Goal: Complete application form: Complete application form

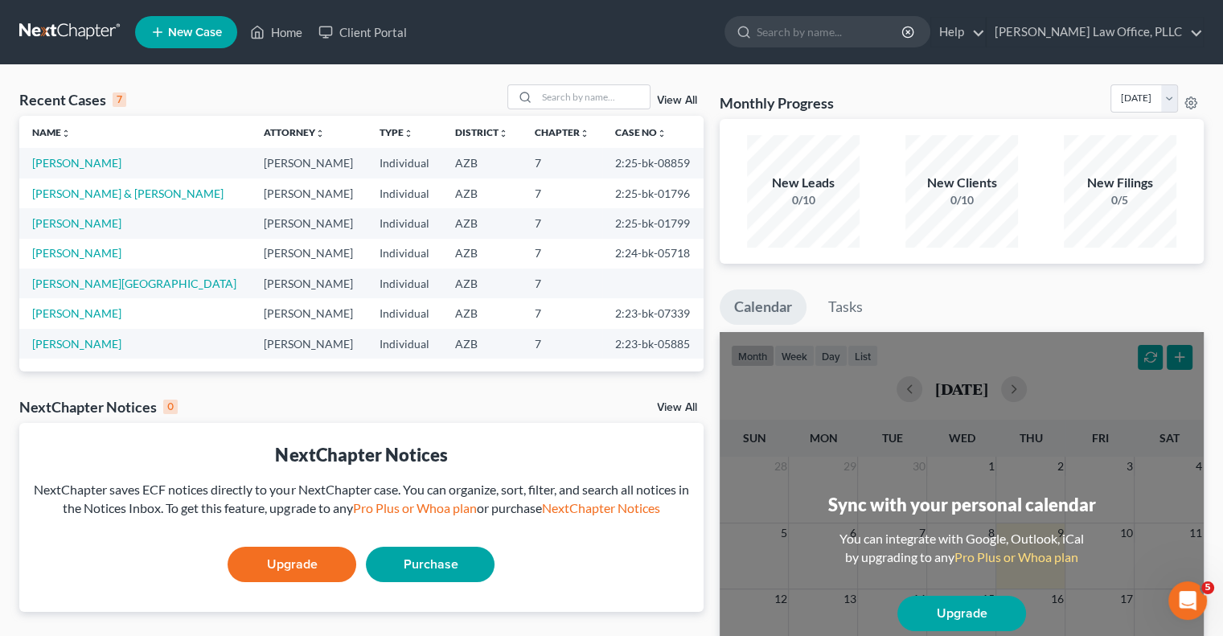
click at [222, 36] on link "New Case" at bounding box center [186, 32] width 102 height 32
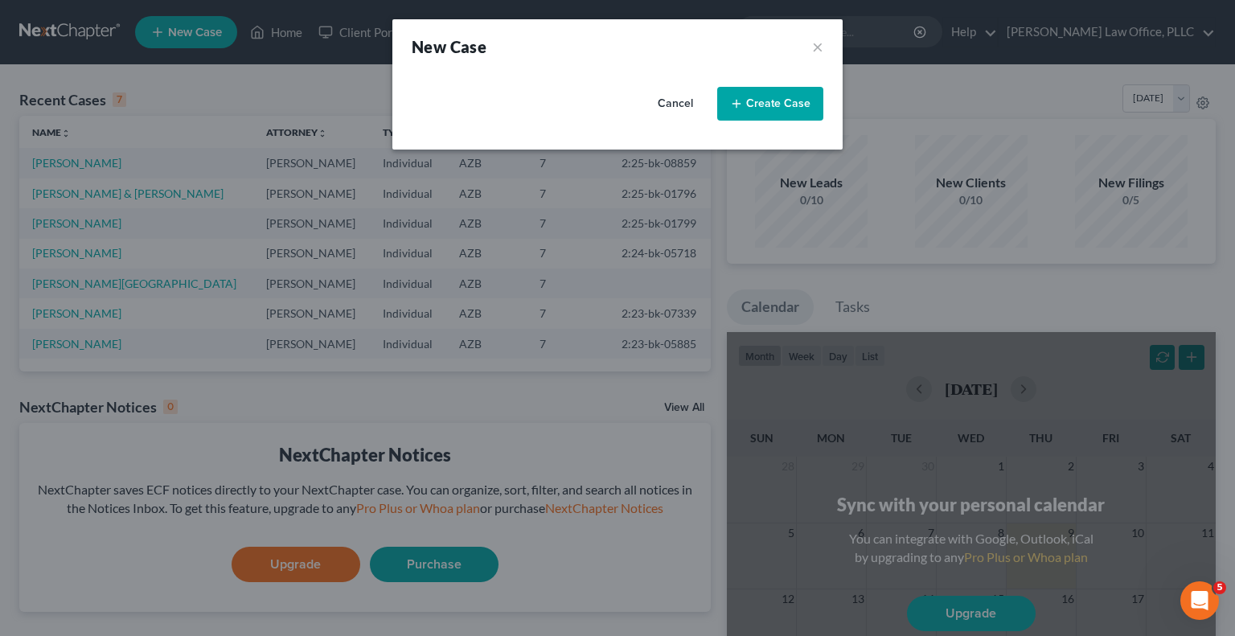
select select "4"
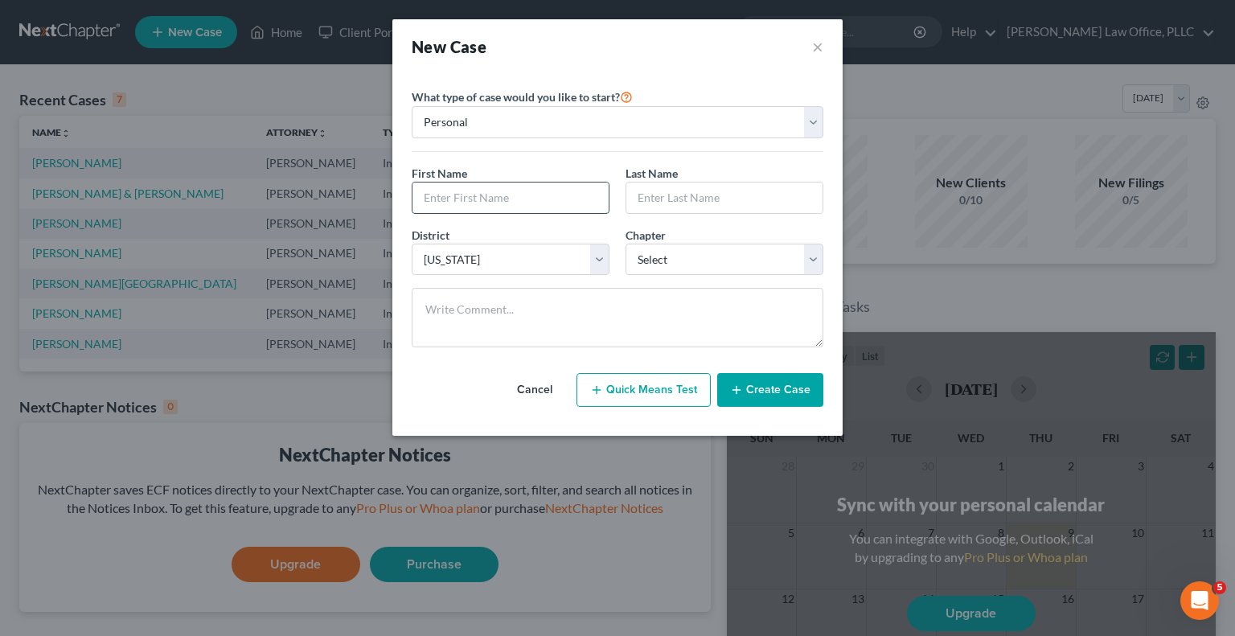
click at [492, 197] on input "text" at bounding box center [511, 198] width 196 height 31
click at [474, 195] on input "text" at bounding box center [511, 198] width 196 height 31
type input "[PERSON_NAME]"
select select "0"
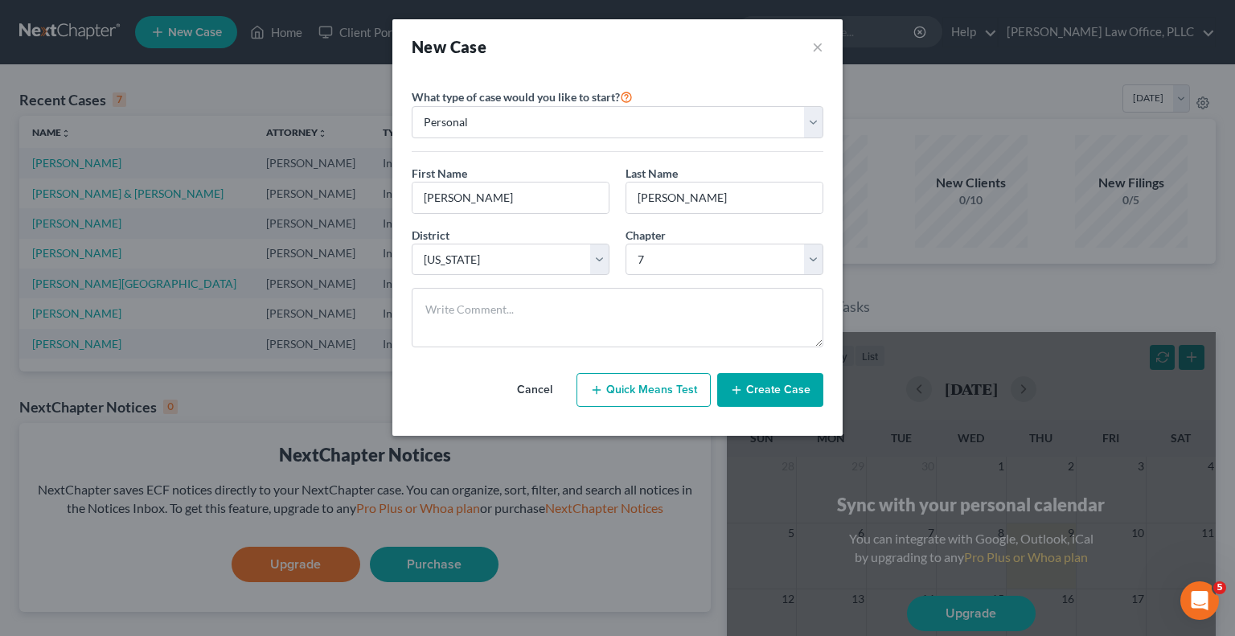
click at [760, 389] on button "Create Case" at bounding box center [770, 390] width 106 height 34
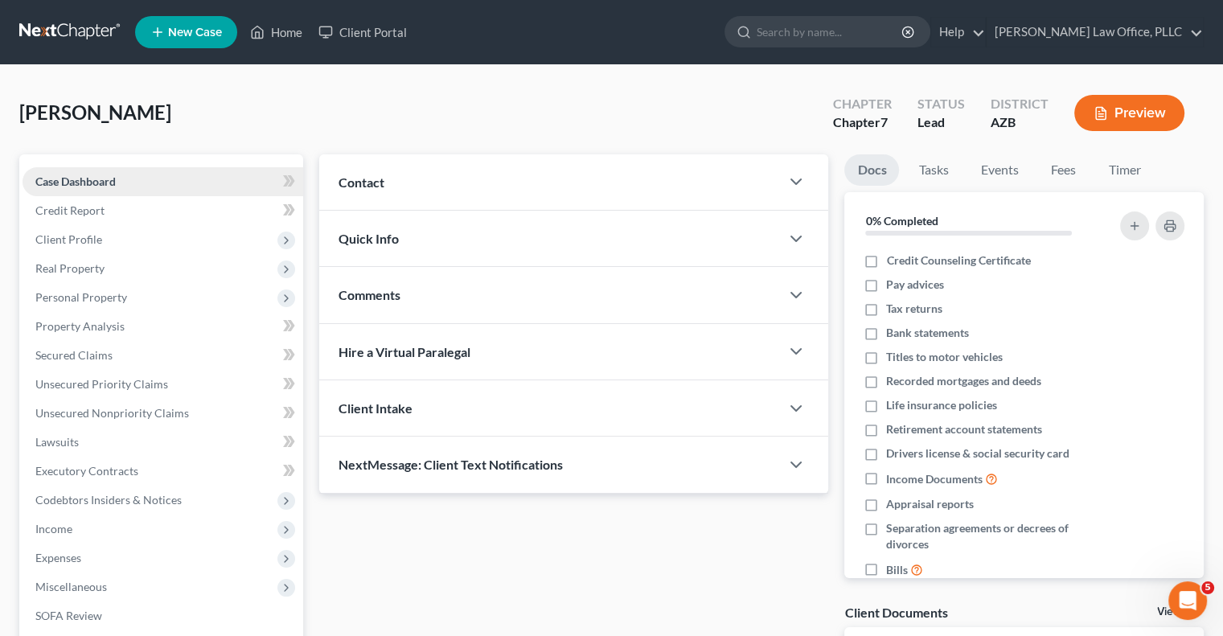
click at [127, 177] on link "Case Dashboard" at bounding box center [163, 181] width 281 height 29
click at [413, 175] on div "Contact" at bounding box center [549, 181] width 461 height 55
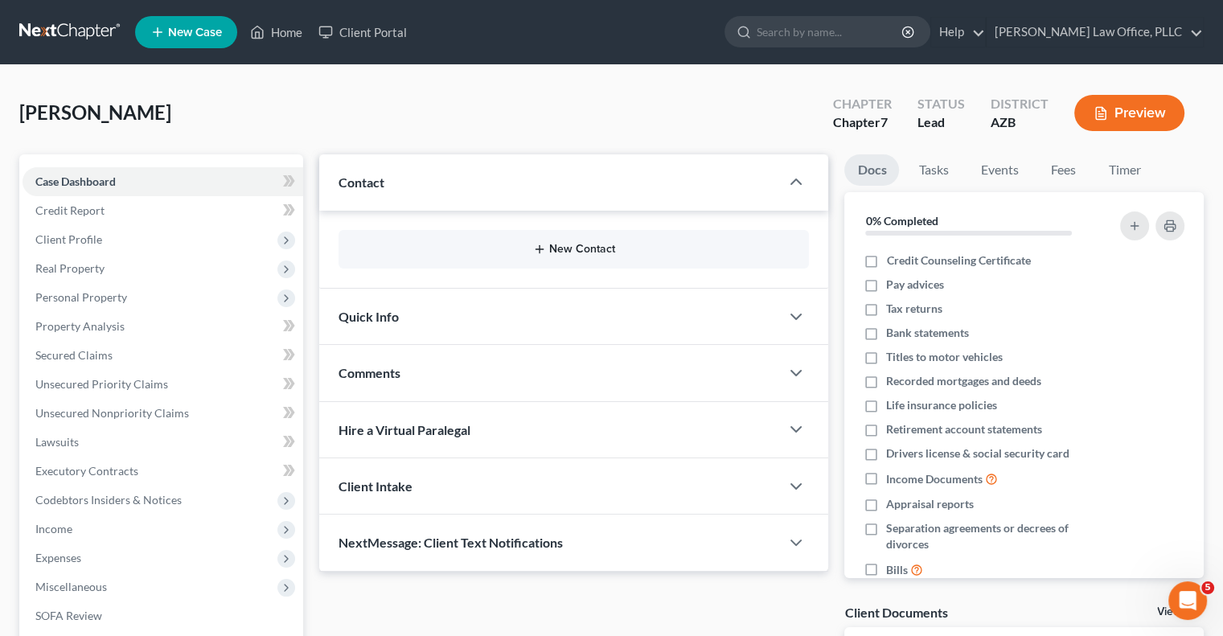
click at [547, 244] on button "New Contact" at bounding box center [573, 249] width 445 height 13
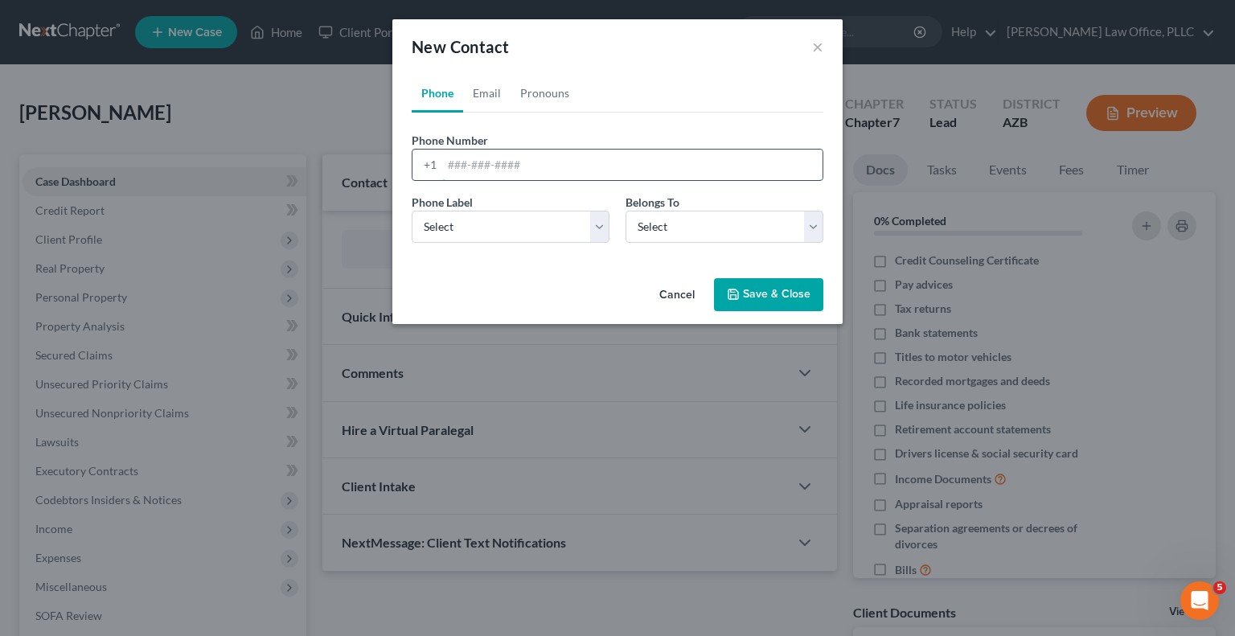
click at [490, 167] on input "tel" at bounding box center [632, 165] width 380 height 31
click at [487, 267] on div "Phone Email Pronouns Phone Number * +1 Ext. Phone Label * Select Mobile Home Wo…" at bounding box center [617, 173] width 450 height 198
click at [675, 293] on button "Cancel" at bounding box center [677, 296] width 61 height 32
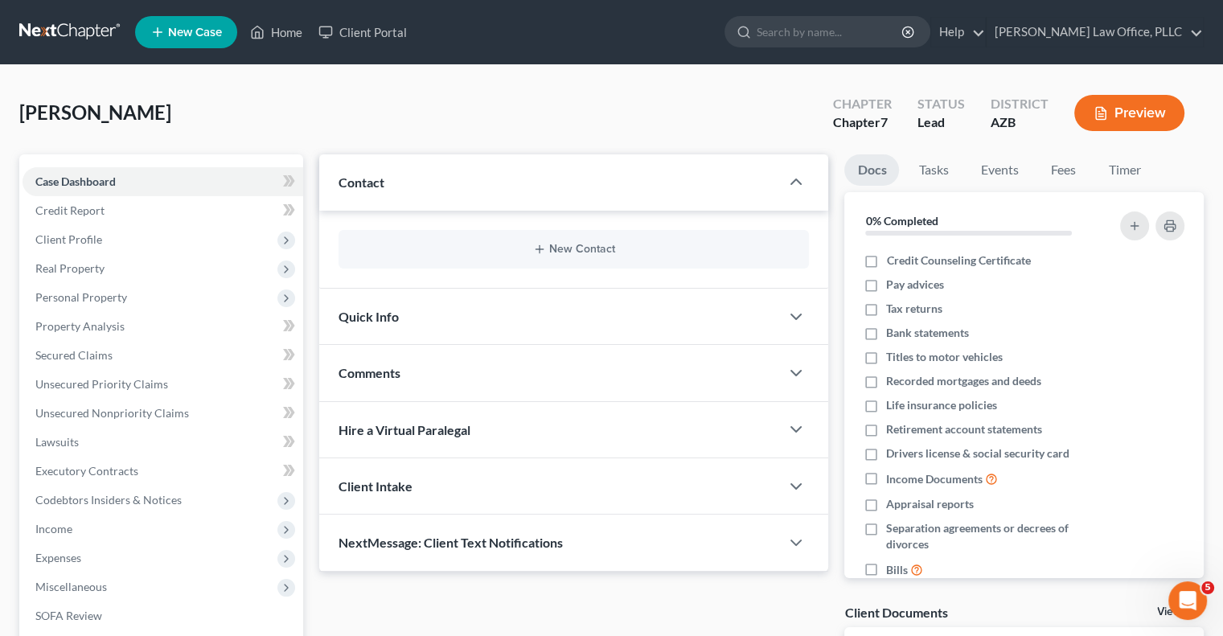
scroll to position [80, 0]
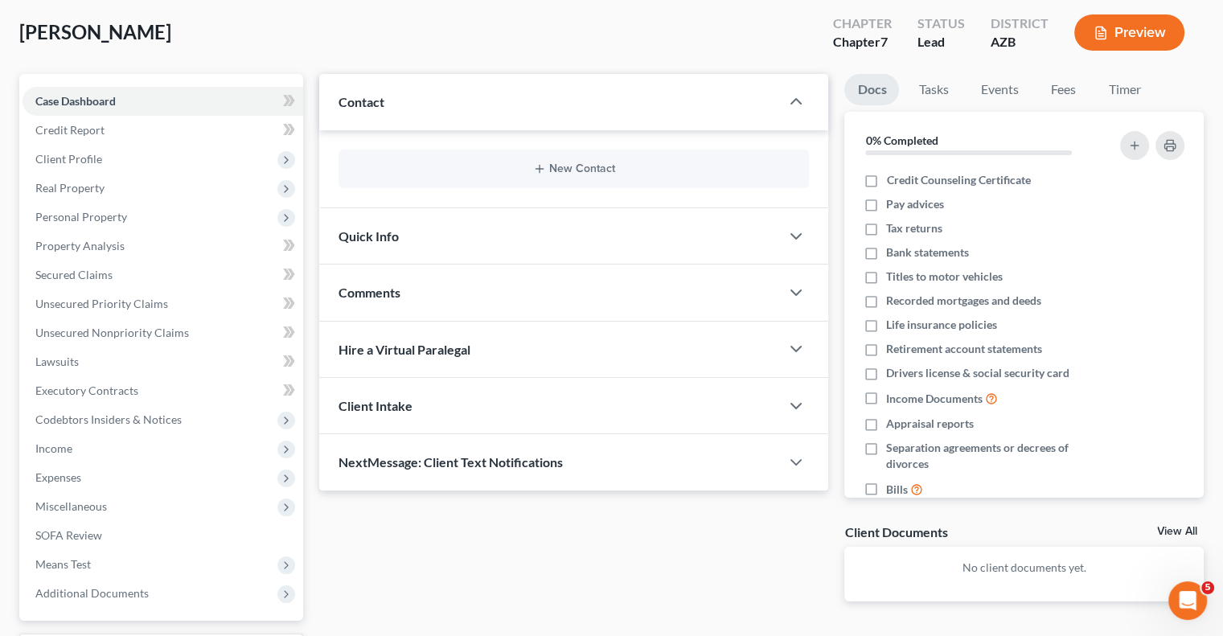
click at [437, 405] on div "Client Intake" at bounding box center [549, 405] width 461 height 55
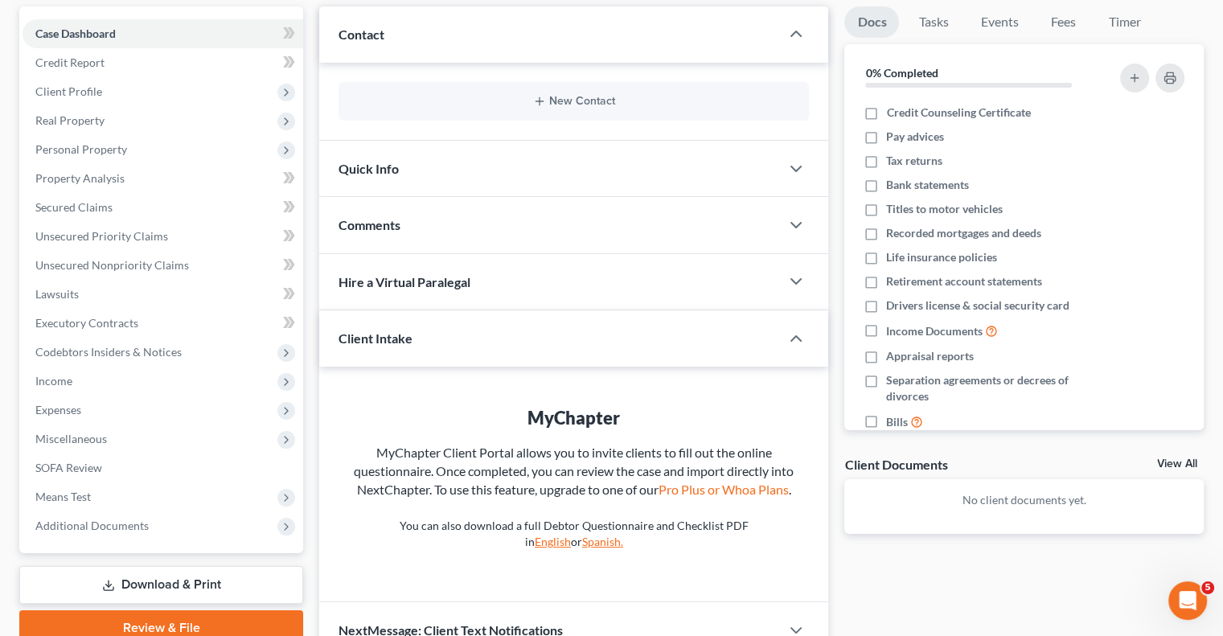
scroll to position [232, 0]
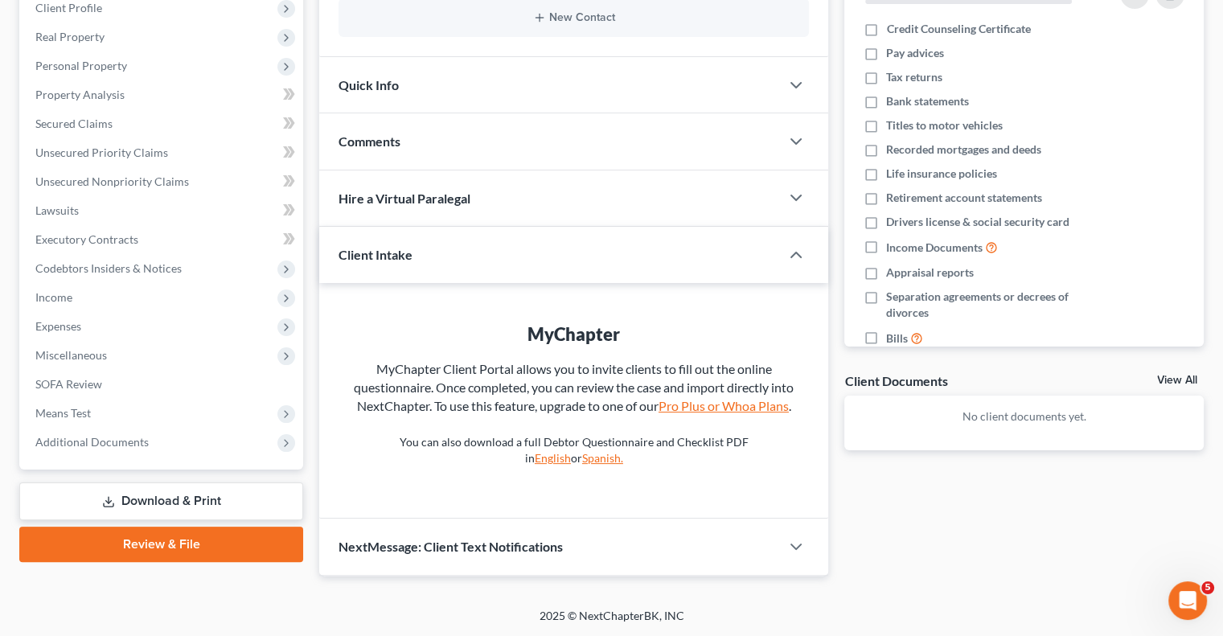
click at [701, 406] on link "Pro Plus or Whoa Plans" at bounding box center [724, 405] width 130 height 15
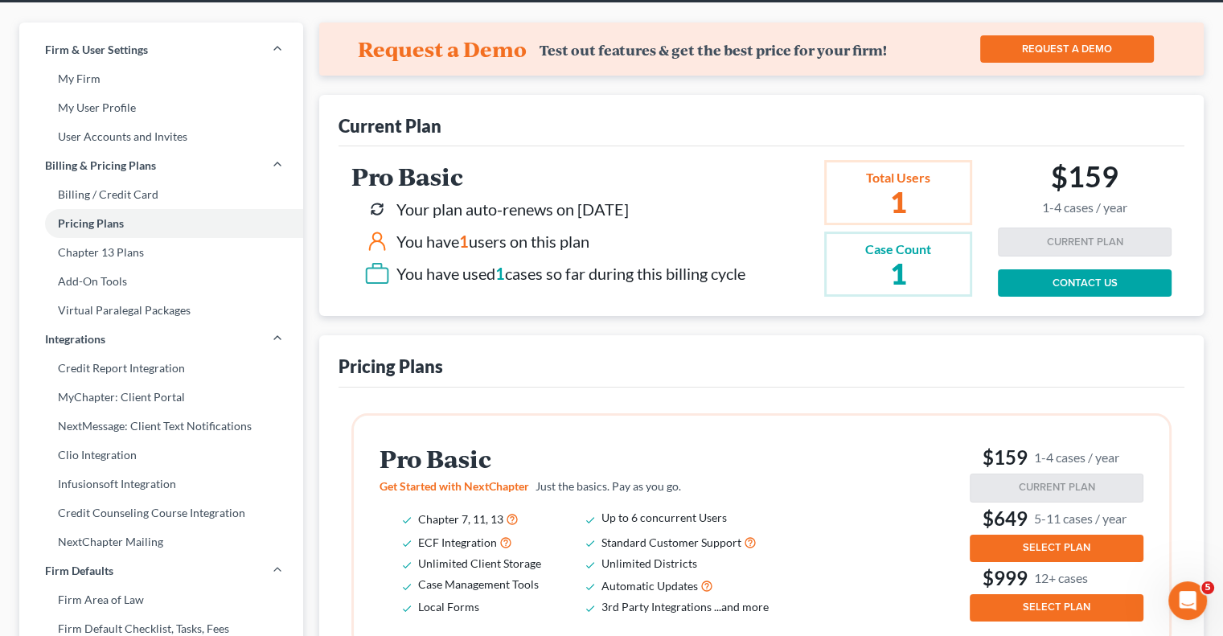
scroll to position [18, 0]
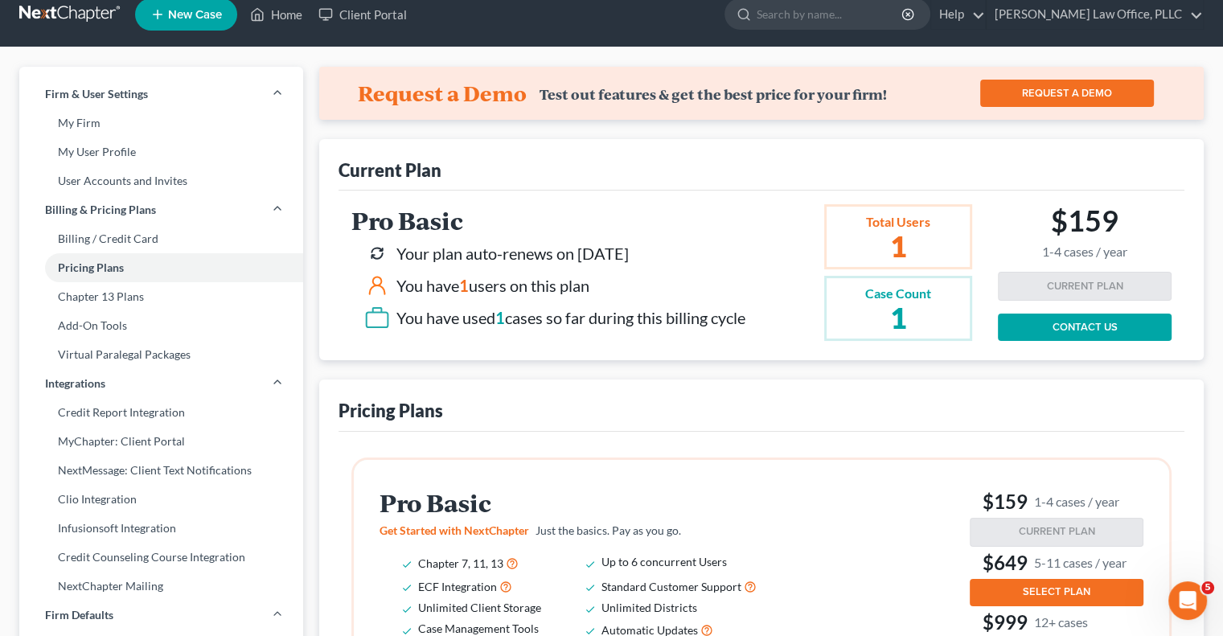
click at [894, 257] on h2 "1" at bounding box center [898, 246] width 66 height 29
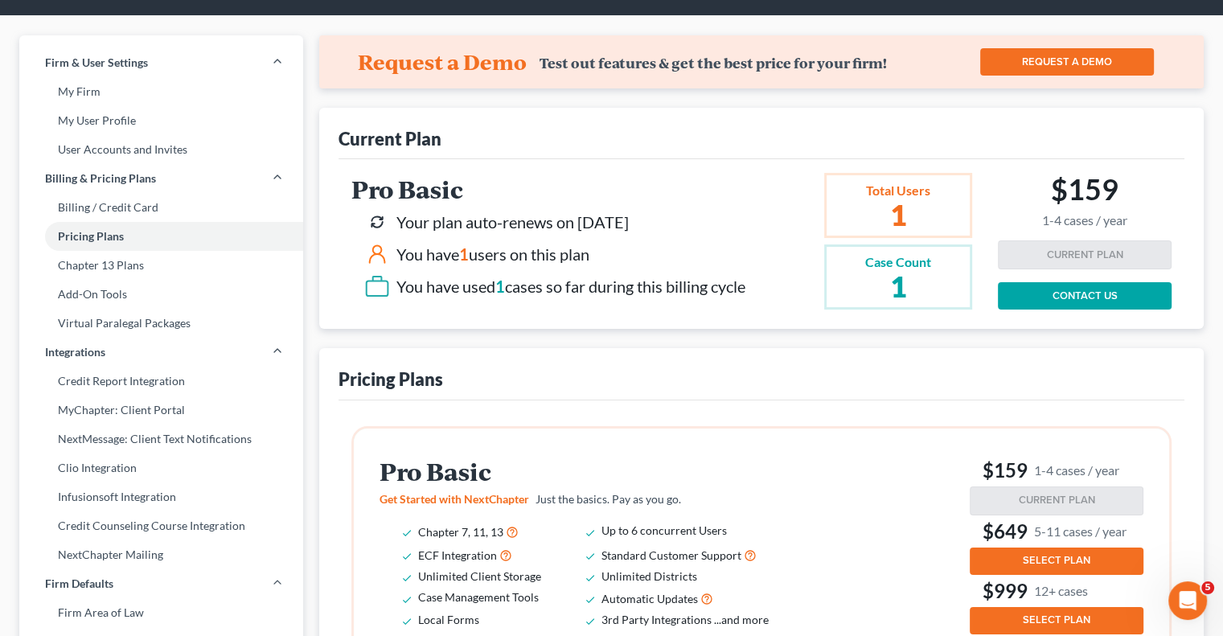
scroll to position [0, 0]
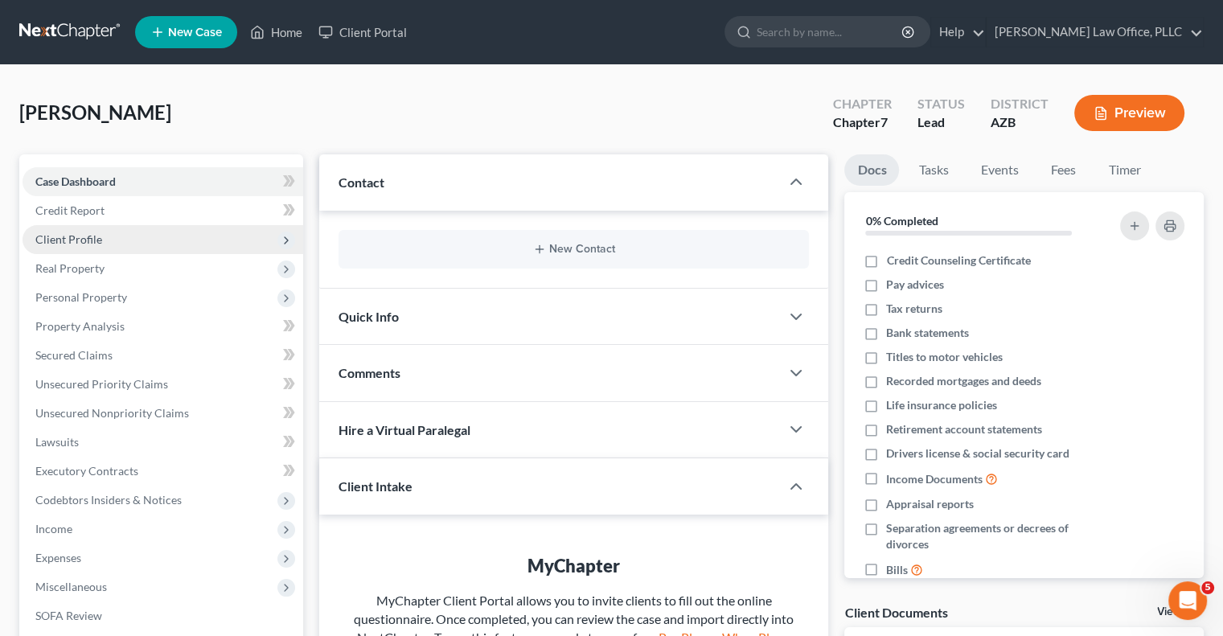
click at [101, 240] on span "Client Profile" at bounding box center [163, 239] width 281 height 29
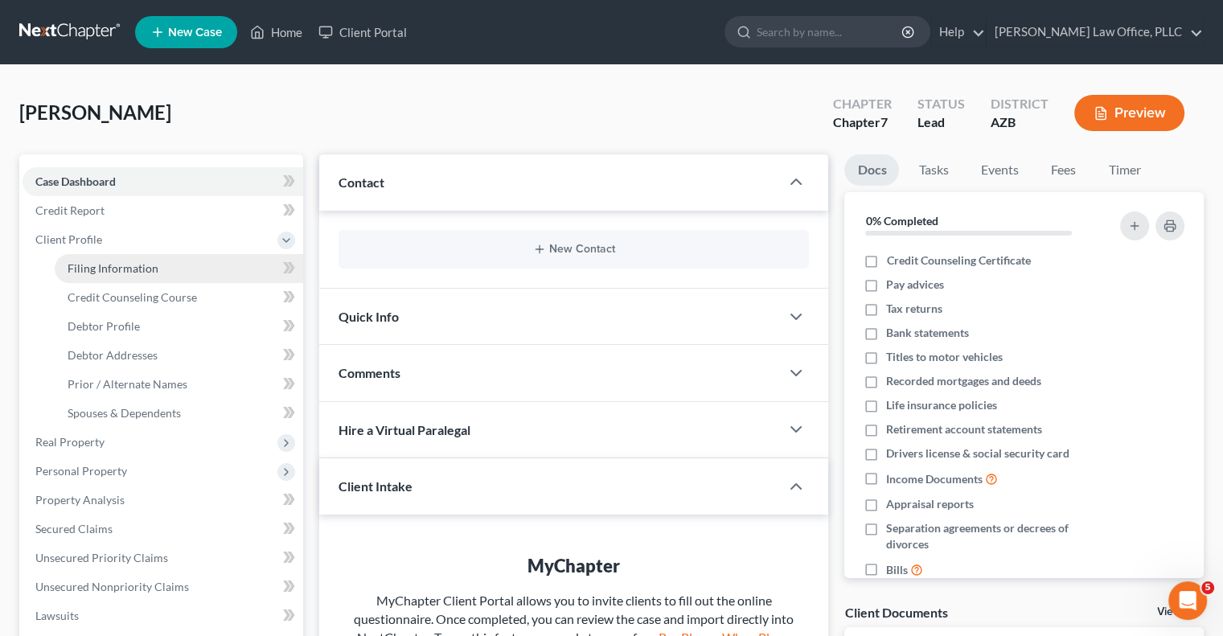
click at [193, 269] on link "Filing Information" at bounding box center [179, 268] width 249 height 29
select select "1"
select select "0"
select select "4"
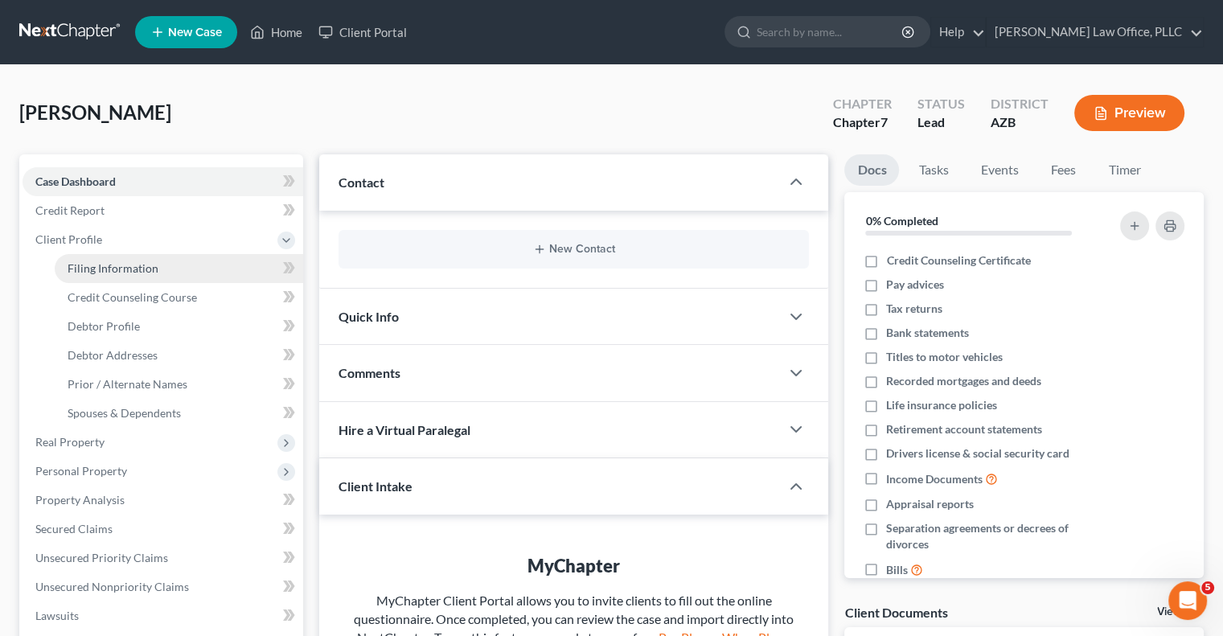
select select "0"
select select "3"
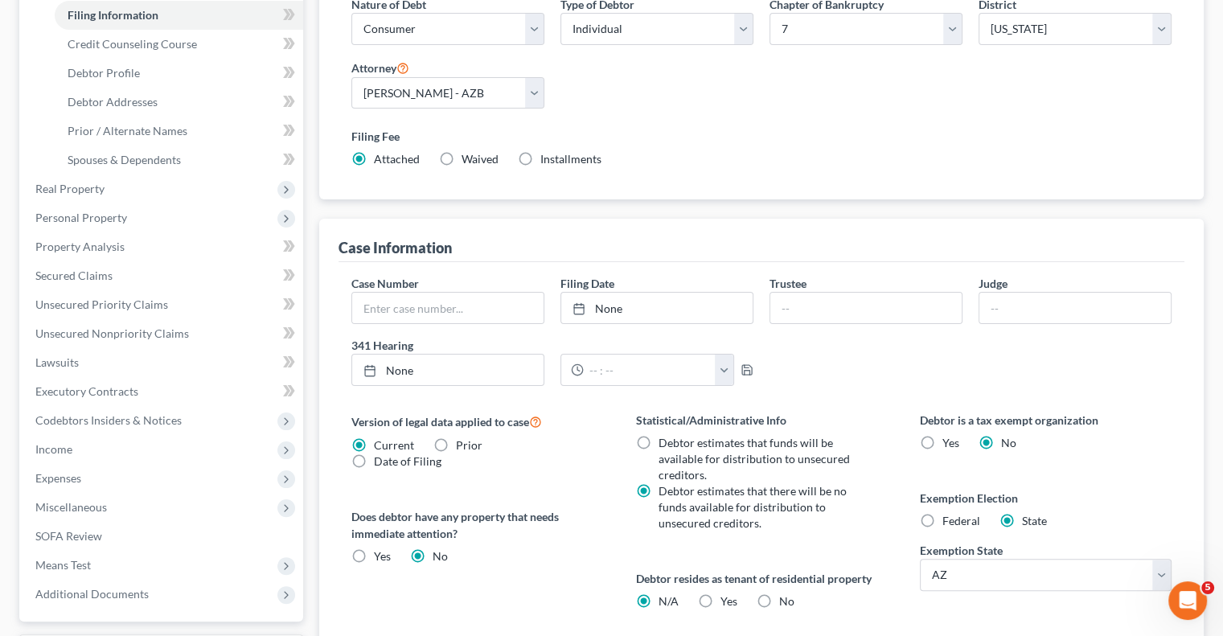
scroll to position [80, 0]
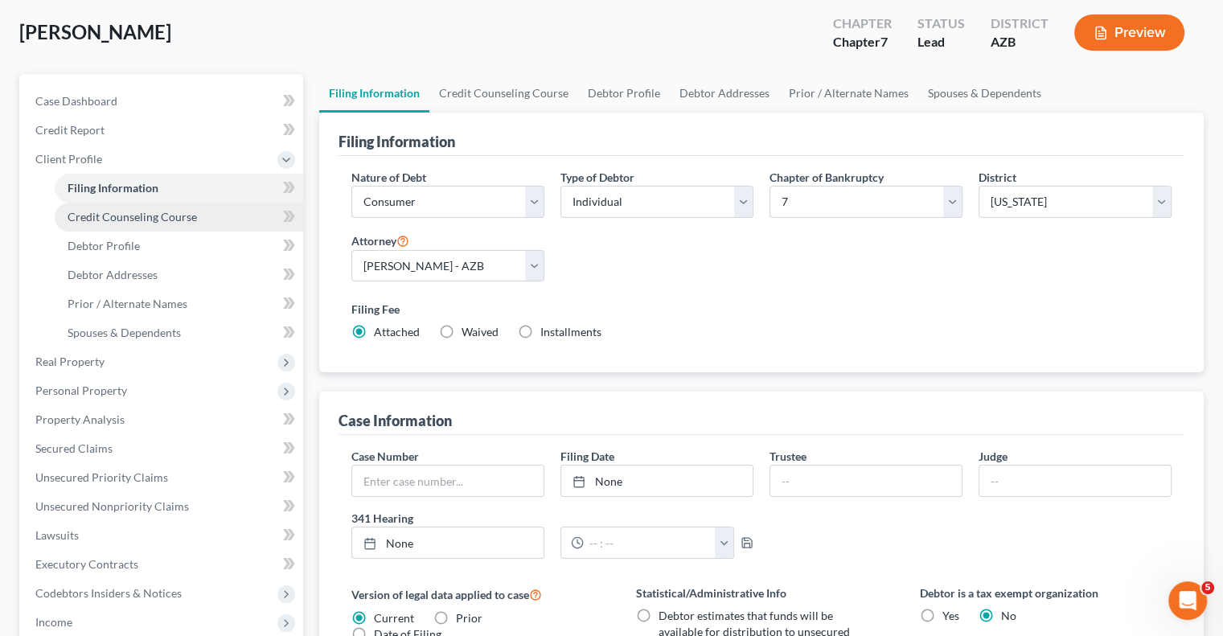
click at [180, 220] on span "Credit Counseling Course" at bounding box center [132, 217] width 129 height 14
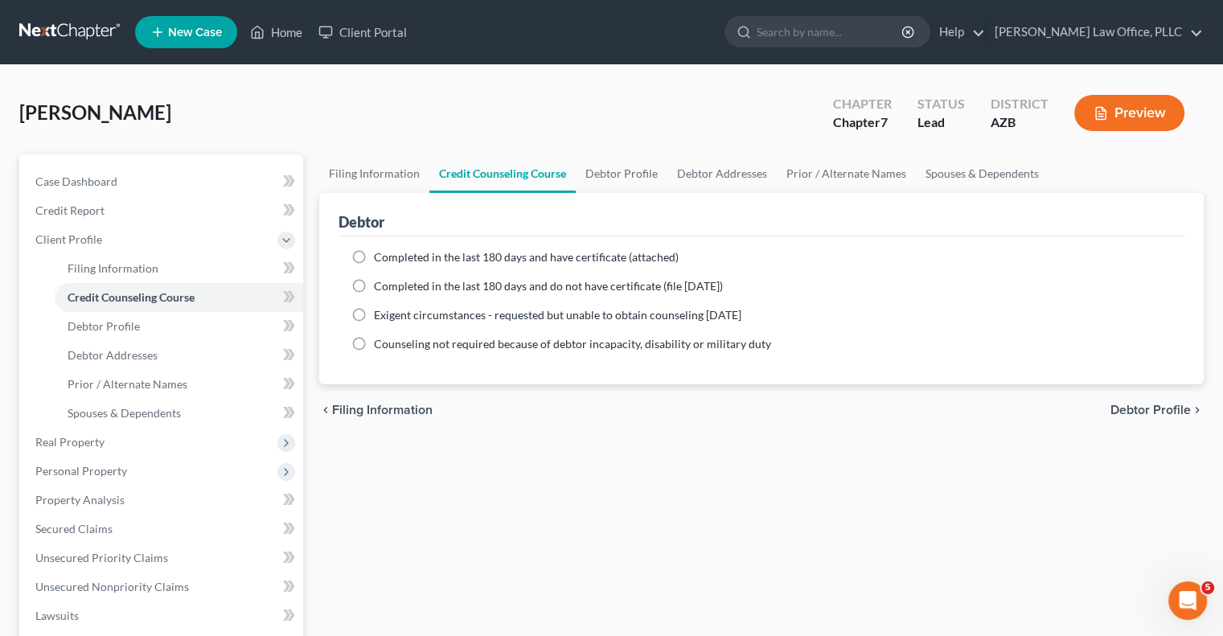
click at [374, 253] on label "Completed in the last 180 days and have certificate (attached)" at bounding box center [526, 257] width 305 height 16
click at [380, 253] on input "Completed in the last 180 days and have certificate (attached)" at bounding box center [385, 254] width 10 height 10
radio input "true"
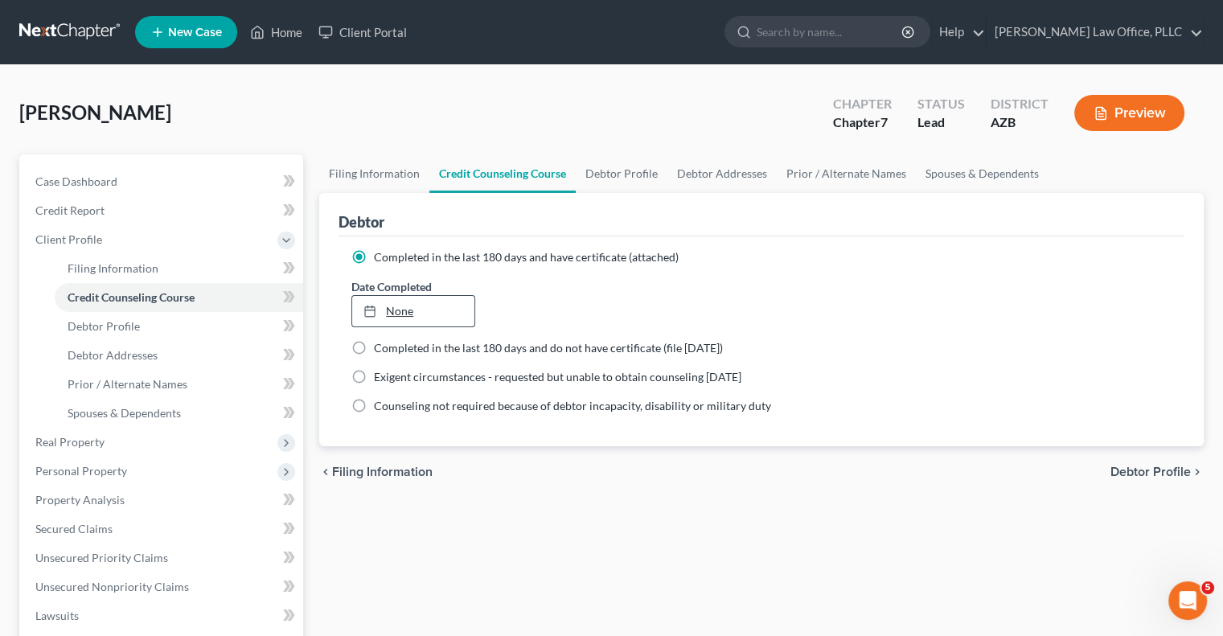
type input "[DATE]"
click at [413, 315] on link "None" at bounding box center [412, 311] width 121 height 31
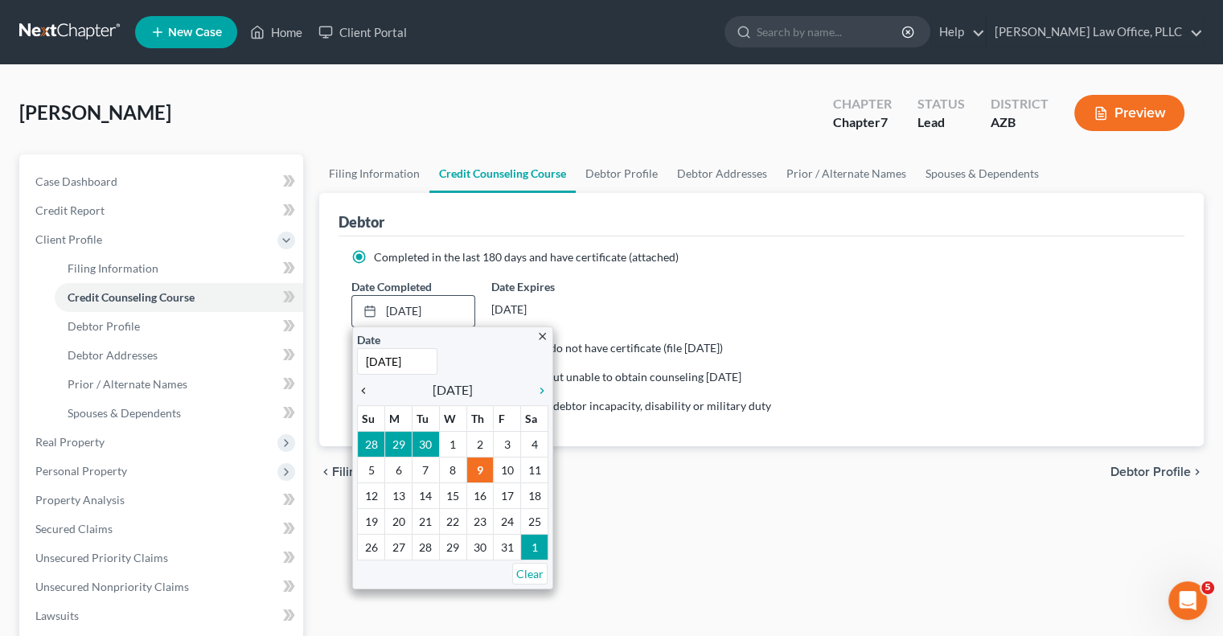
click at [366, 388] on icon "chevron_left" at bounding box center [367, 390] width 21 height 13
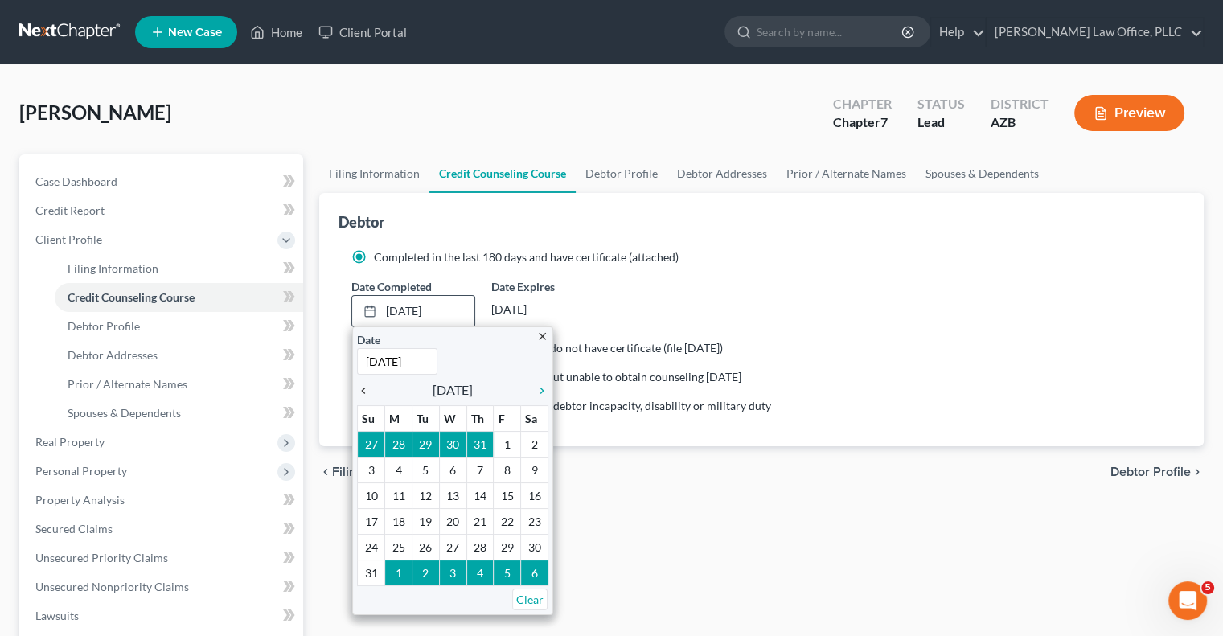
click at [366, 388] on icon "chevron_left" at bounding box center [367, 390] width 21 height 13
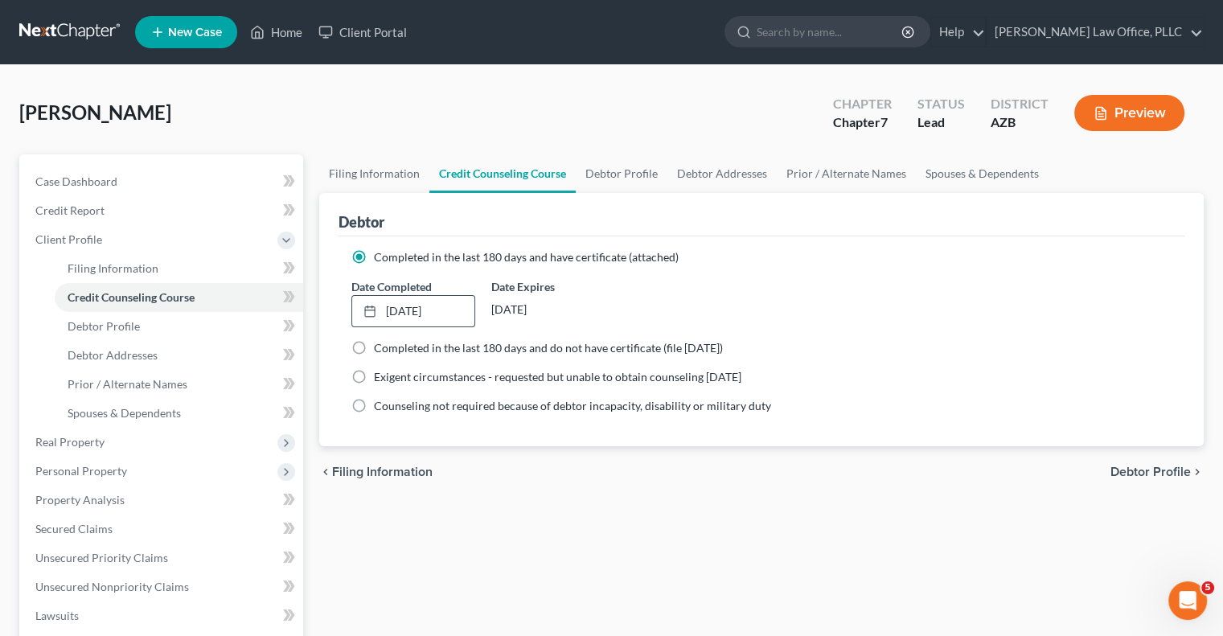
click at [1142, 475] on span "Debtor Profile" at bounding box center [1151, 472] width 80 height 13
select select "0"
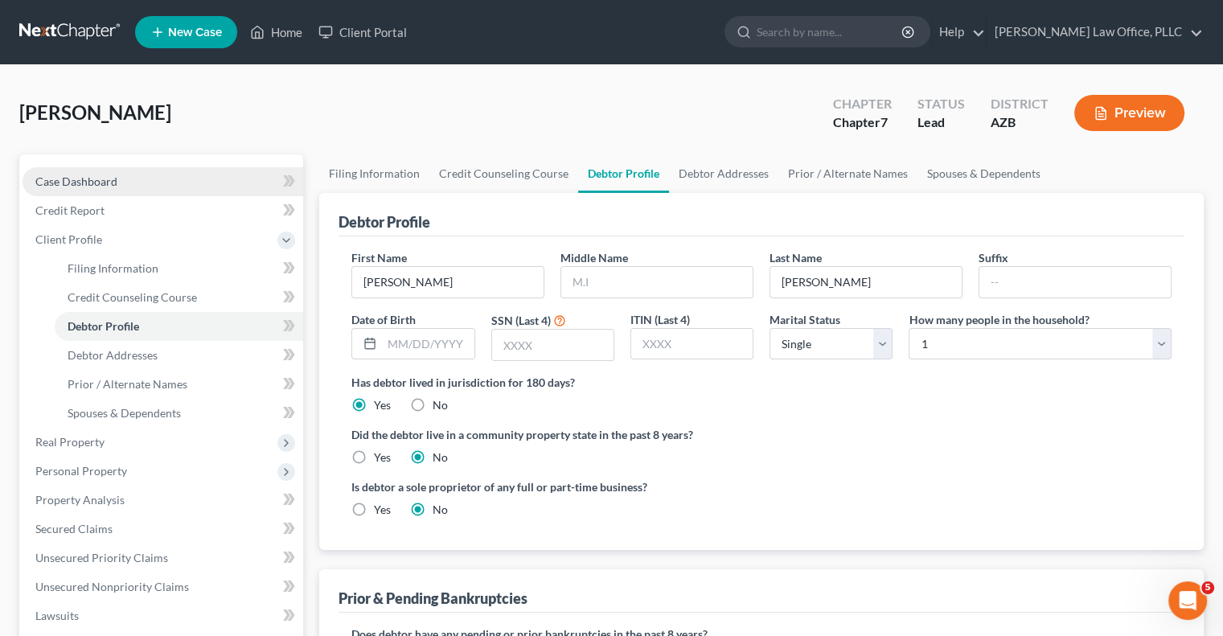
click at [100, 179] on span "Case Dashboard" at bounding box center [76, 182] width 82 height 14
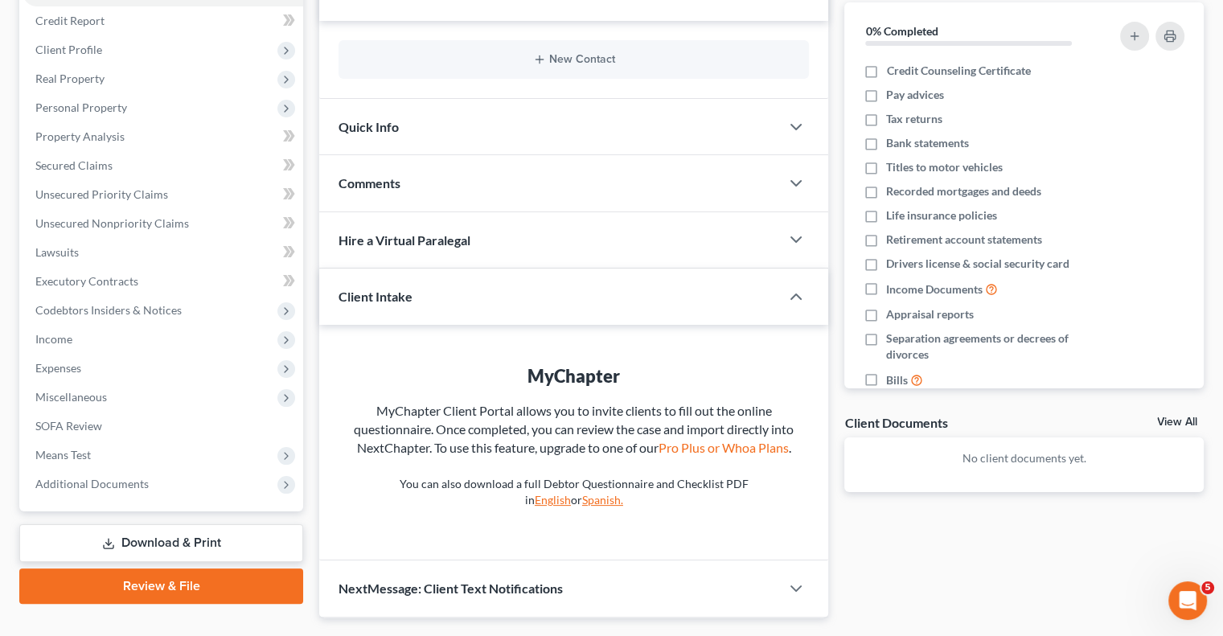
scroll to position [151, 0]
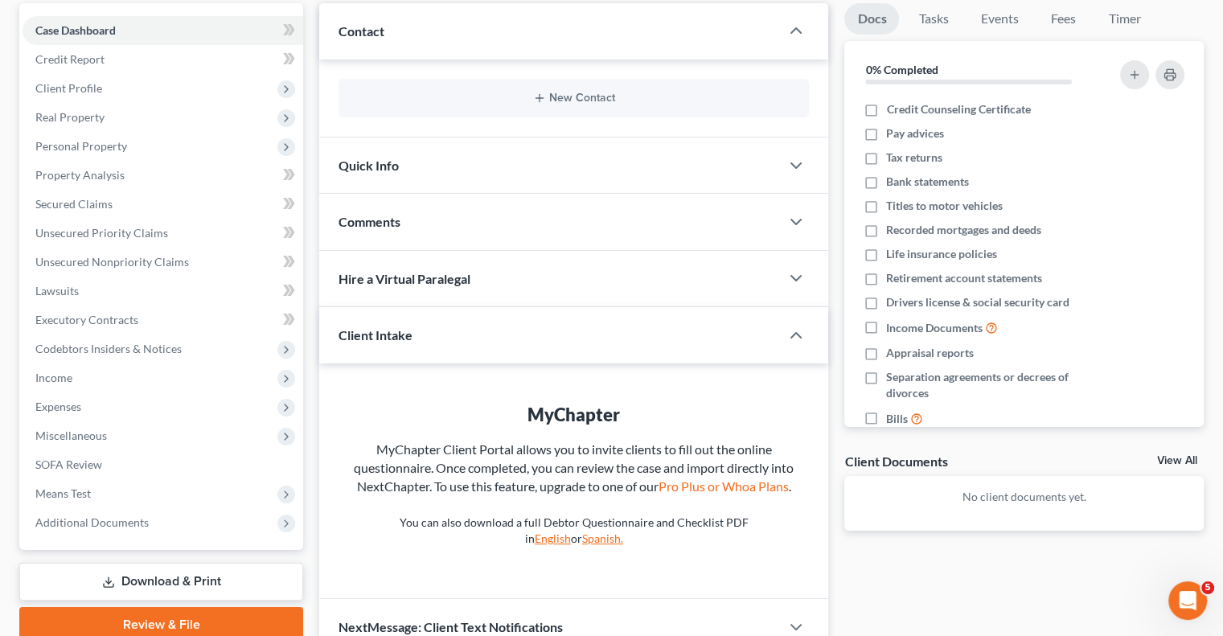
click at [1183, 459] on link "View All" at bounding box center [1177, 460] width 40 height 11
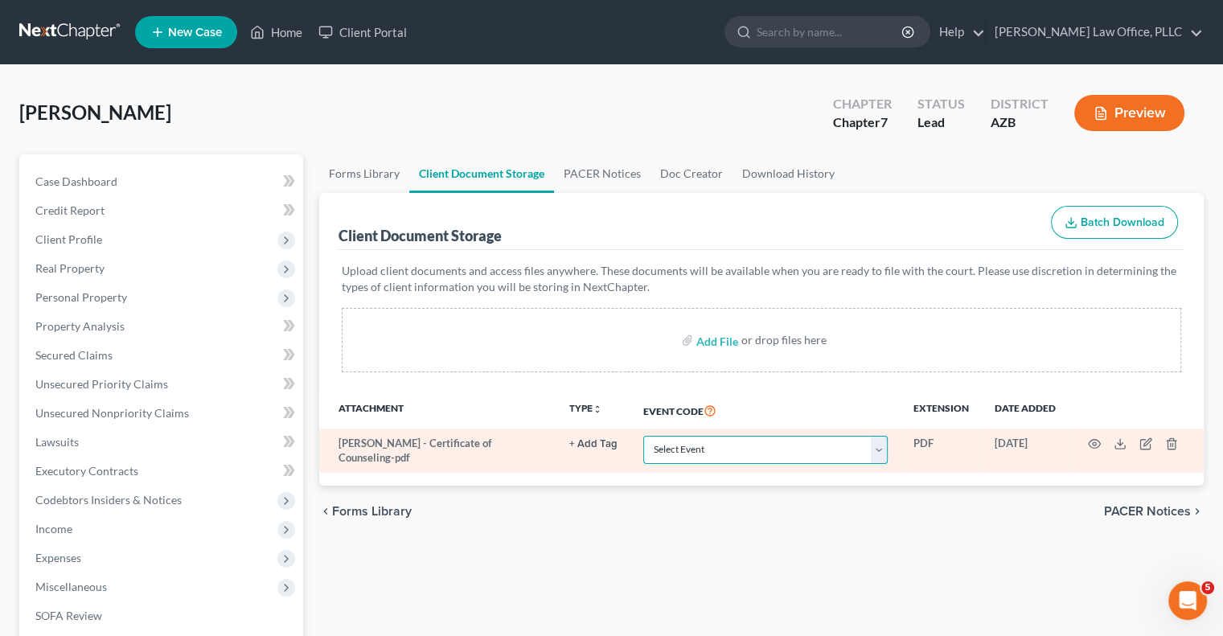
click at [729, 442] on select "Select Event AA Schedules and Statements (Formerly All Required) Amended Chapte…" at bounding box center [765, 450] width 244 height 28
select select "14"
click at [643, 436] on select "Select Event AA Schedules and Statements (Formerly All Required) Amended Chapte…" at bounding box center [765, 450] width 244 height 28
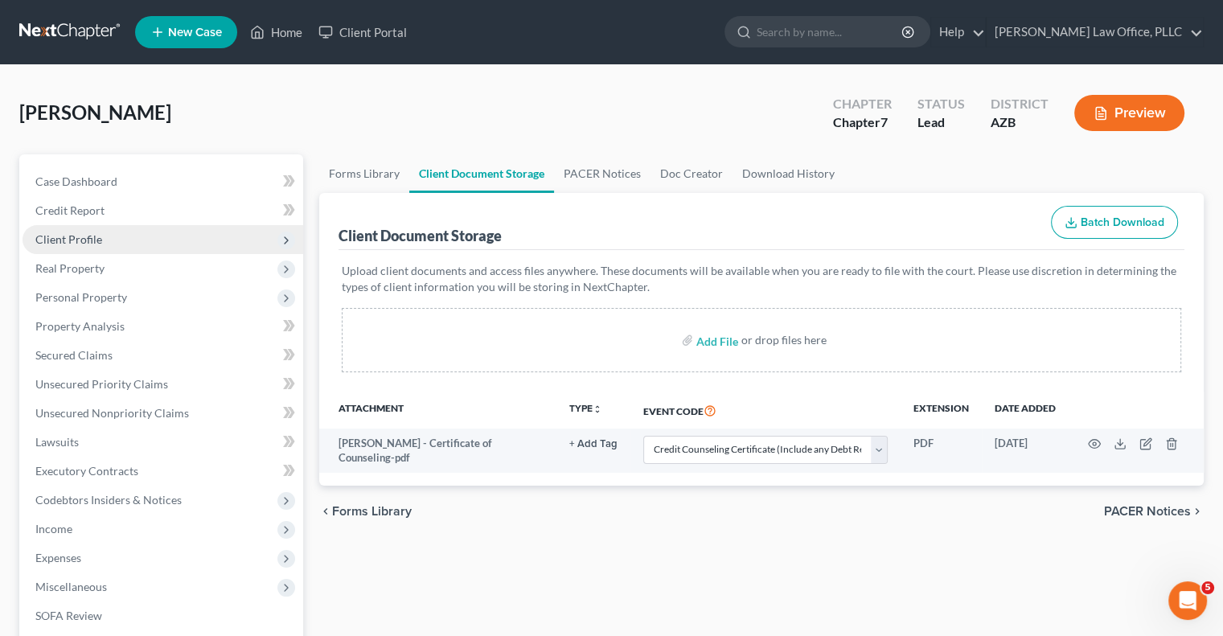
click at [92, 242] on span "Client Profile" at bounding box center [68, 239] width 67 height 14
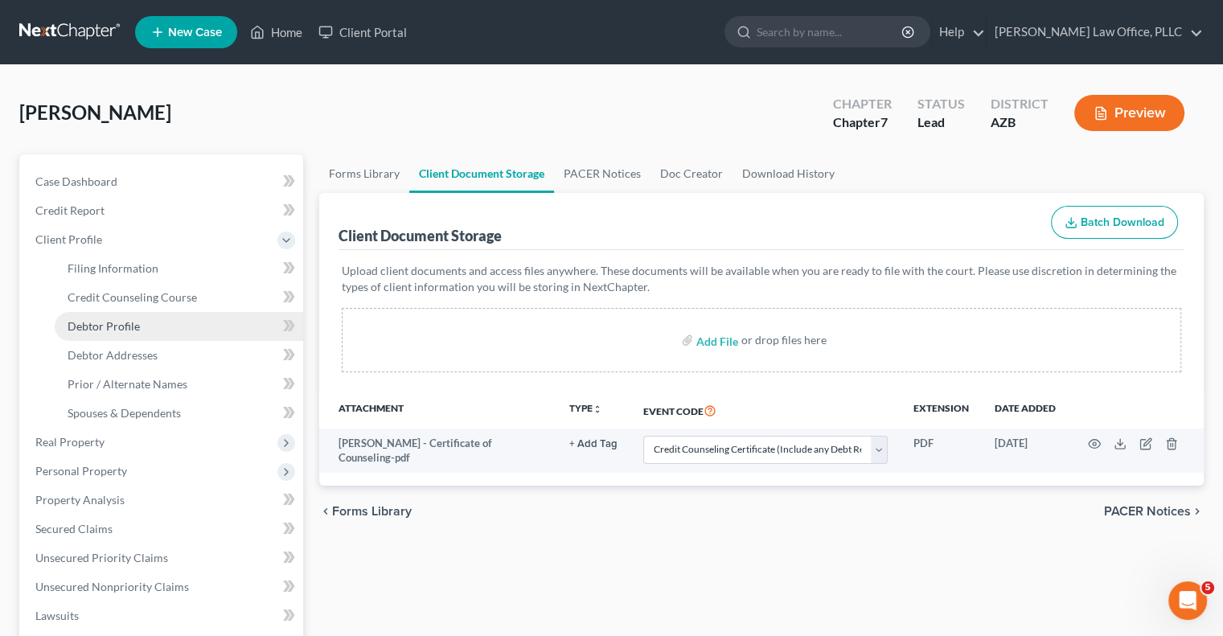
click at [167, 318] on link "Debtor Profile" at bounding box center [179, 326] width 249 height 29
select select "0"
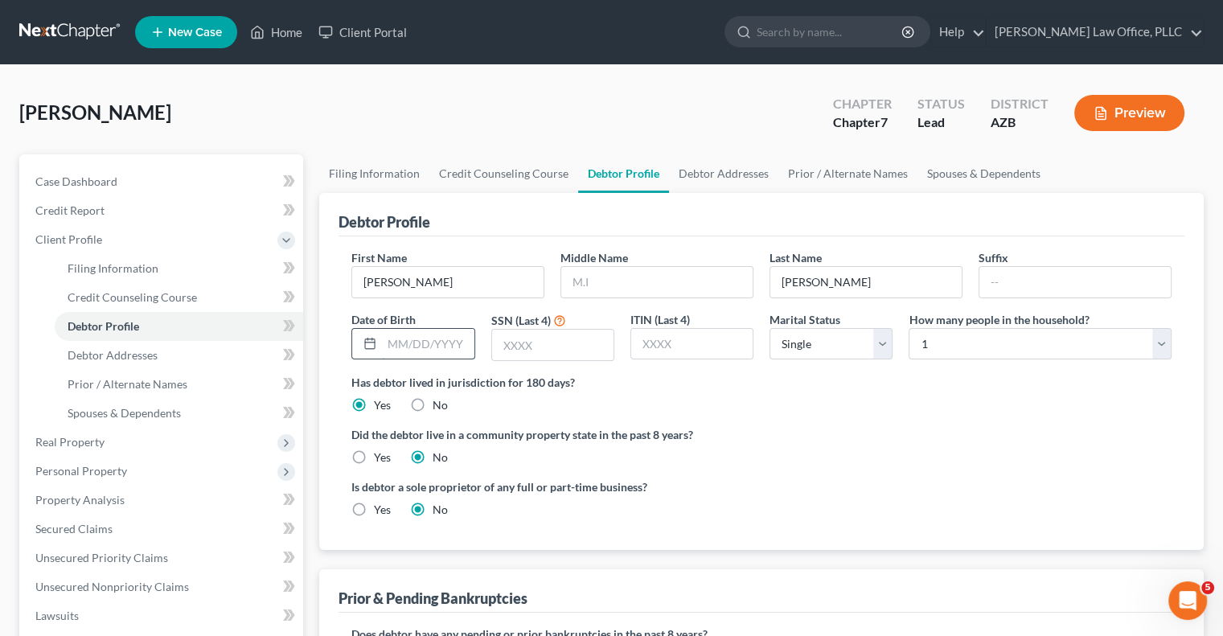
click at [417, 344] on input "text" at bounding box center [428, 344] width 92 height 31
